Goal: Navigation & Orientation: Find specific page/section

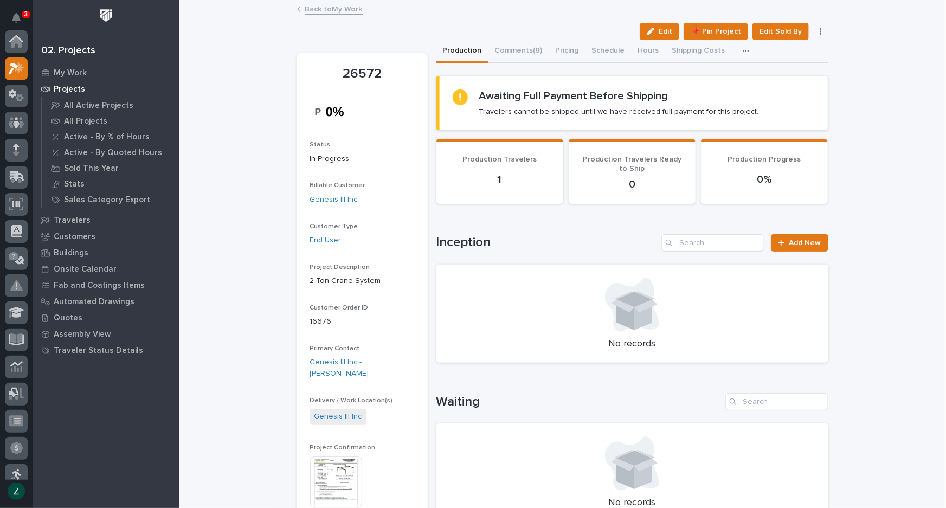
scroll to position [27, 0]
click at [328, 11] on link "Back to My Work" at bounding box center [333, 8] width 57 height 12
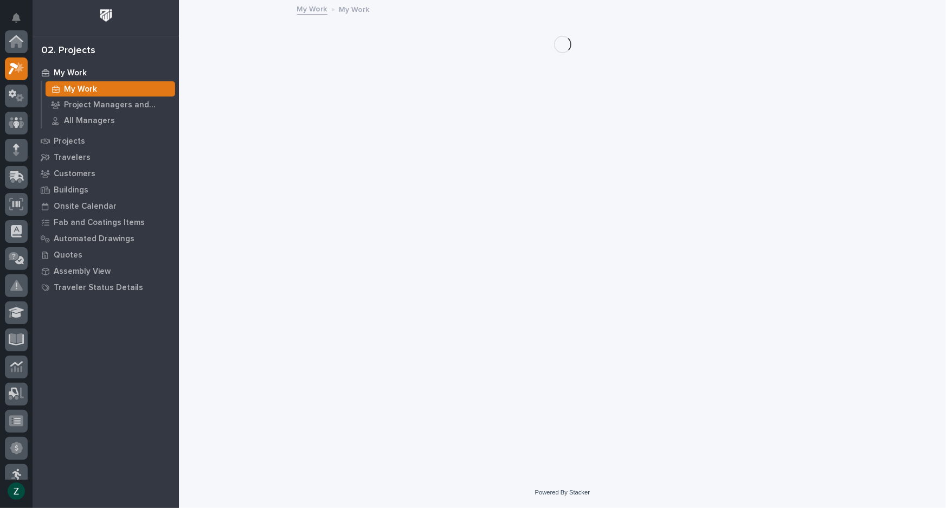
scroll to position [29, 0]
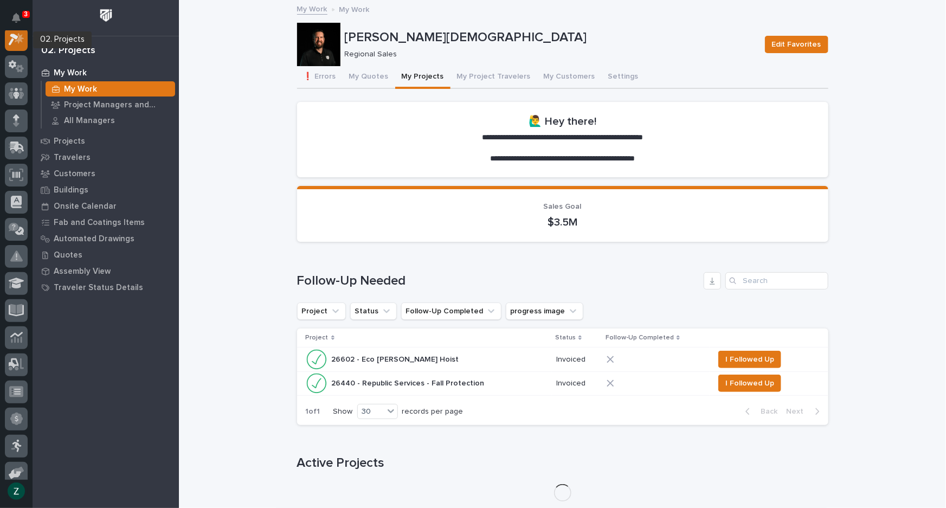
click at [8, 37] on div at bounding box center [16, 39] width 23 height 23
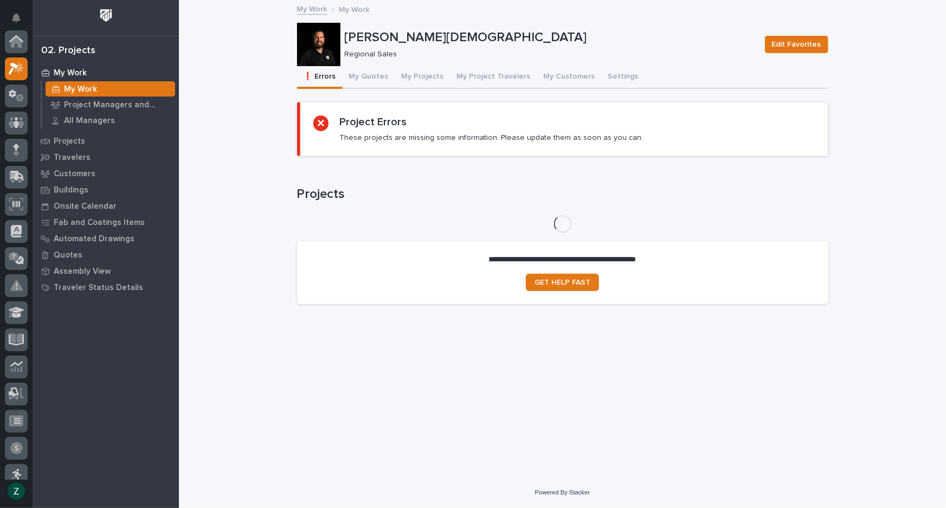
scroll to position [27, 0]
click at [374, 76] on button "My Quotes" at bounding box center [369, 77] width 53 height 23
